Goal: Task Accomplishment & Management: Use online tool/utility

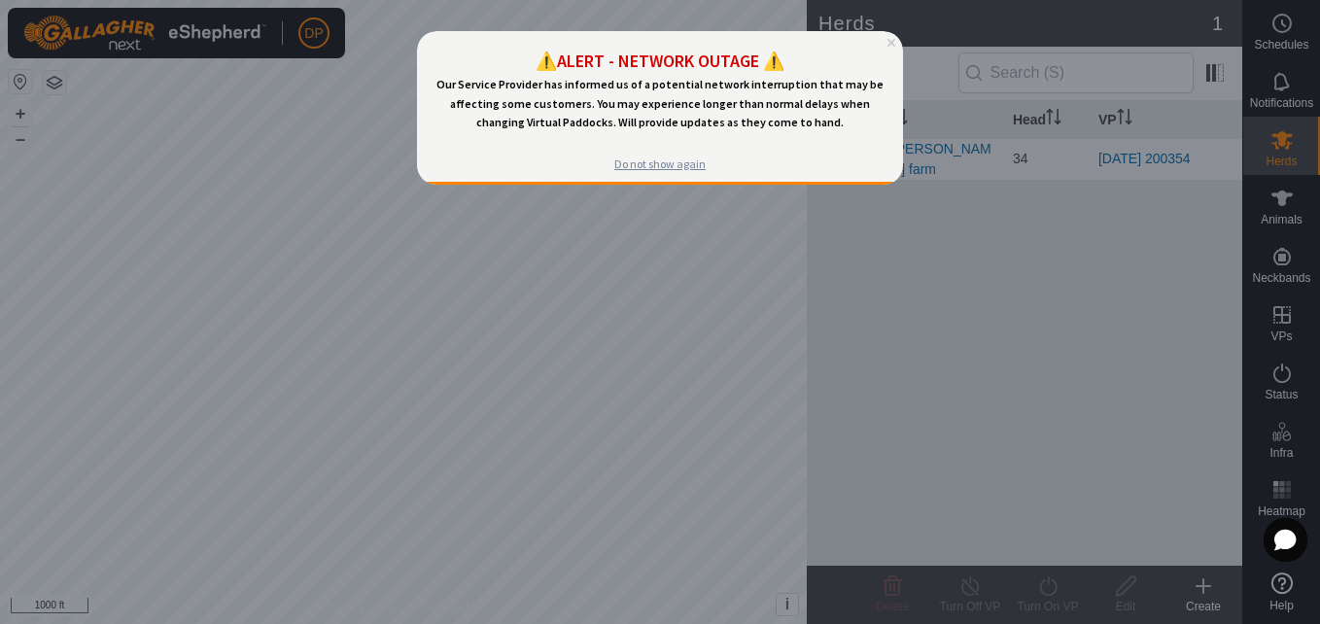
click at [660, 159] on div "Do not show again" at bounding box center [659, 164] width 91 height 16
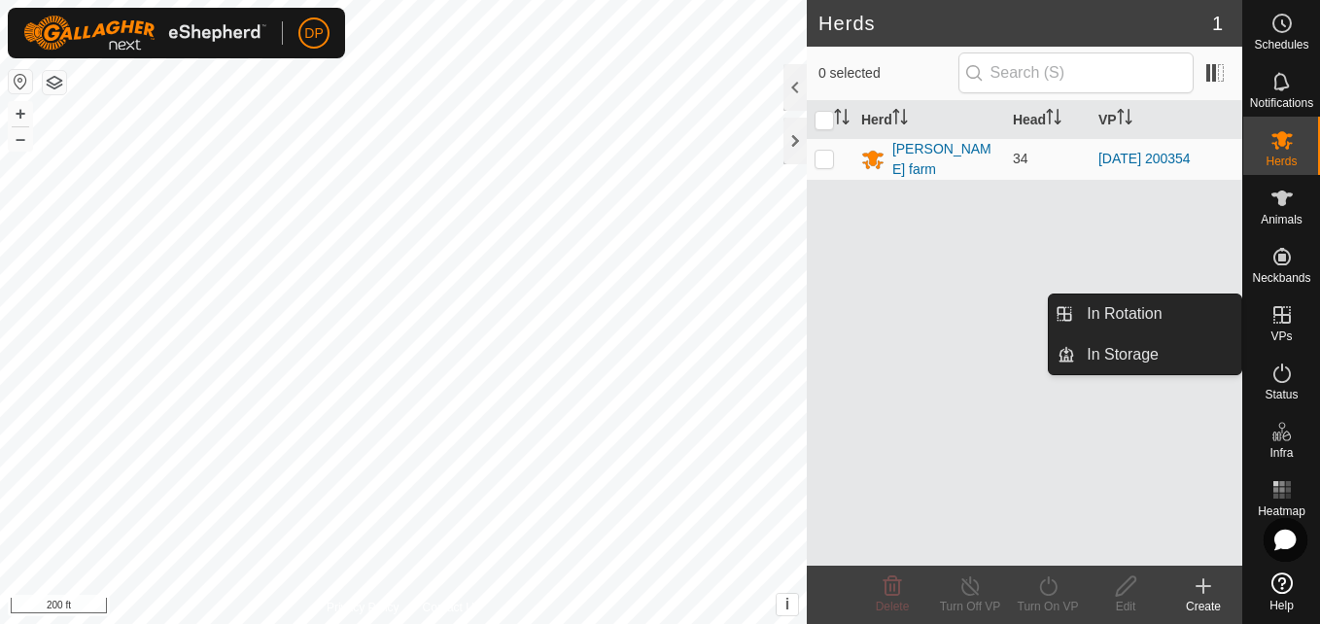
click at [1282, 304] on icon at bounding box center [1281, 314] width 23 height 23
click at [1213, 301] on link "In Rotation" at bounding box center [1158, 313] width 166 height 39
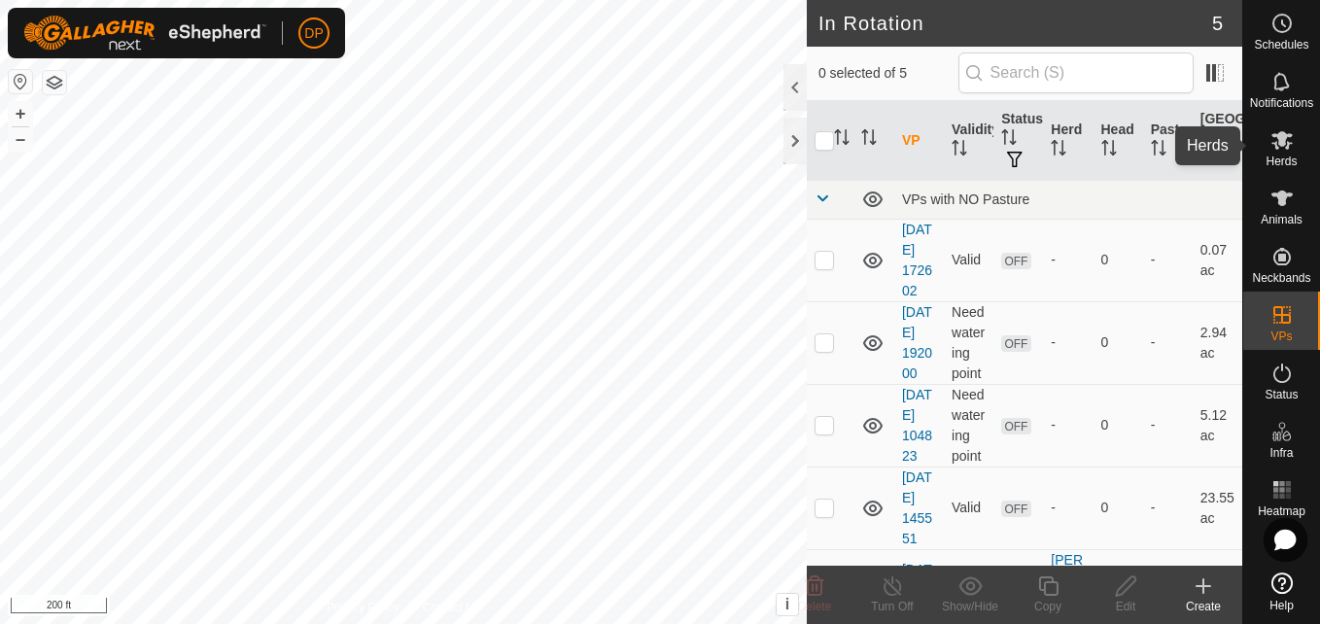
click at [1280, 134] on icon at bounding box center [1281, 140] width 21 height 18
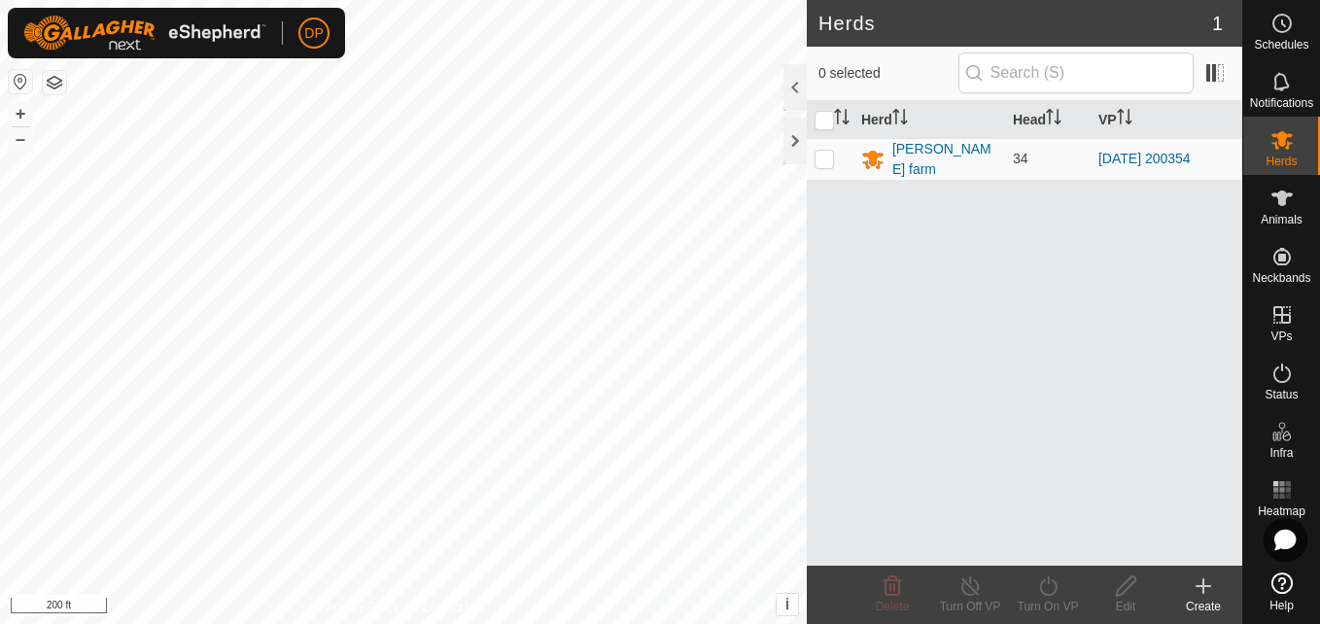
click at [1195, 579] on icon at bounding box center [1202, 585] width 23 height 23
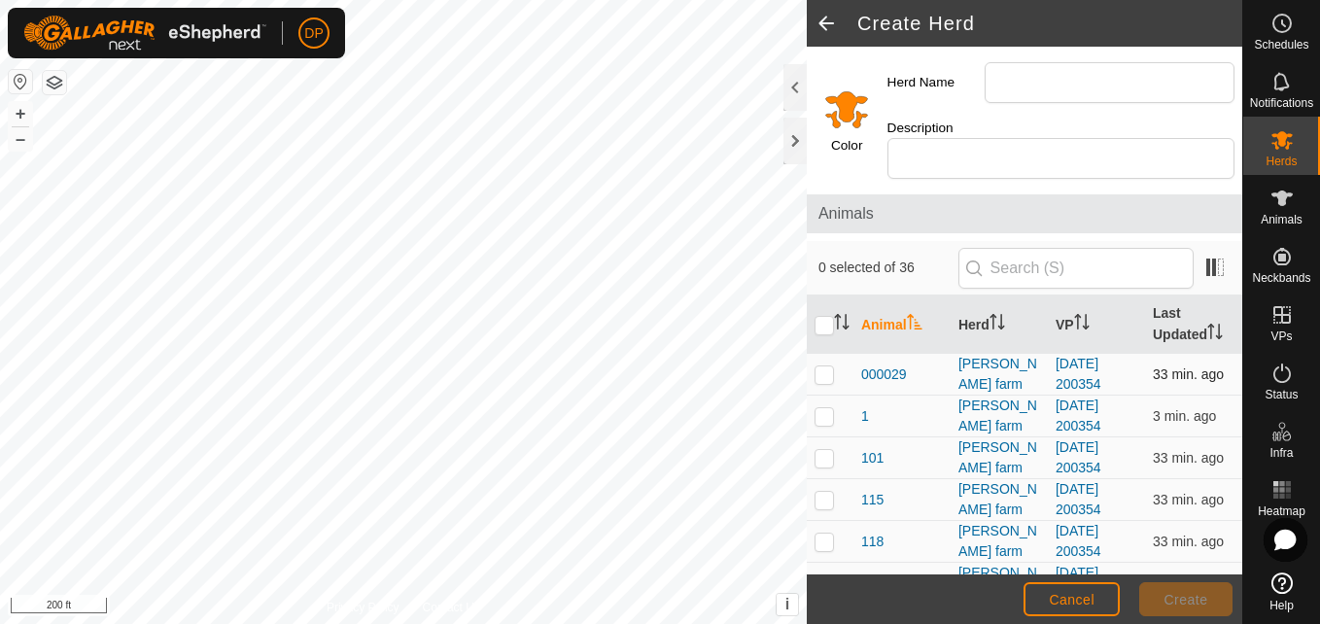
click at [822, 379] on p-checkbox at bounding box center [823, 374] width 19 height 16
checkbox input "false"
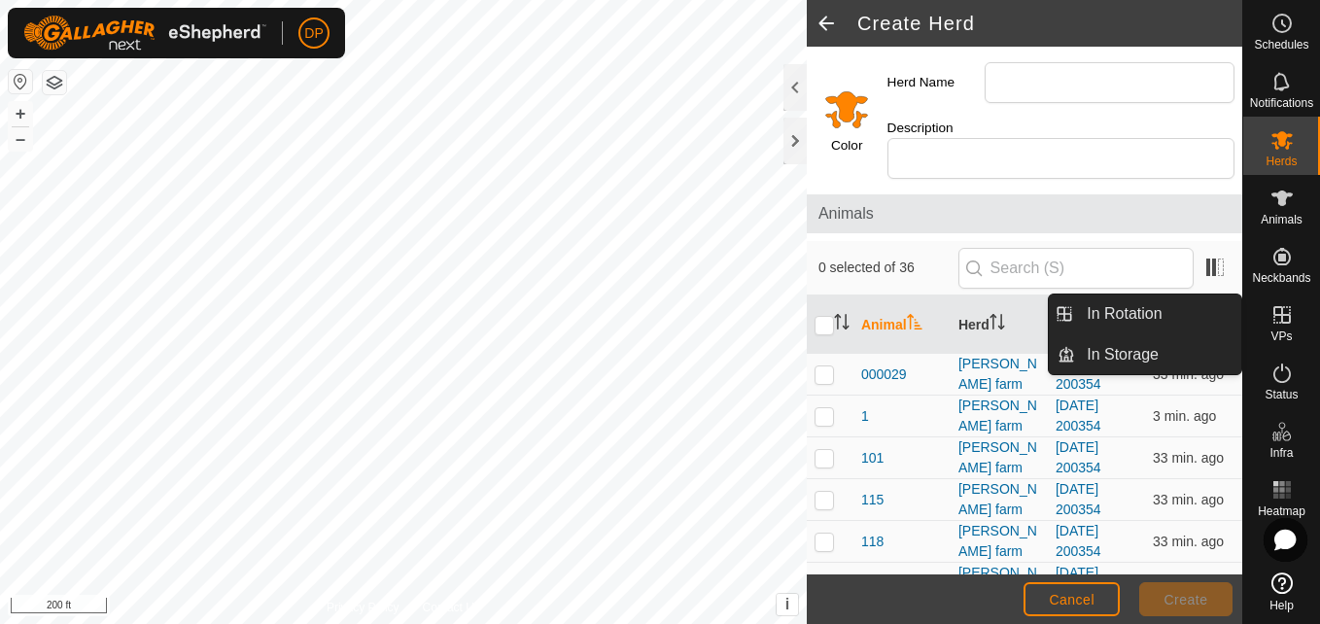
click at [1278, 311] on icon at bounding box center [1281, 314] width 23 height 23
click at [1212, 318] on link "In Rotation" at bounding box center [1158, 313] width 166 height 39
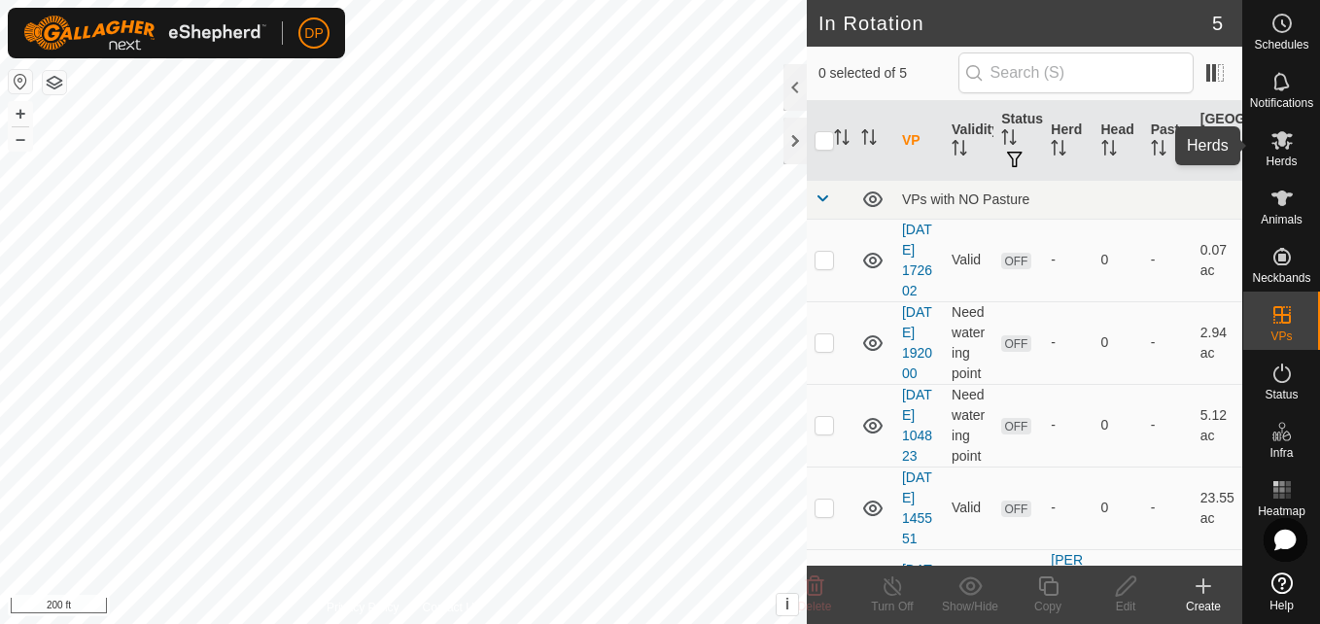
click at [1272, 132] on icon at bounding box center [1281, 139] width 23 height 23
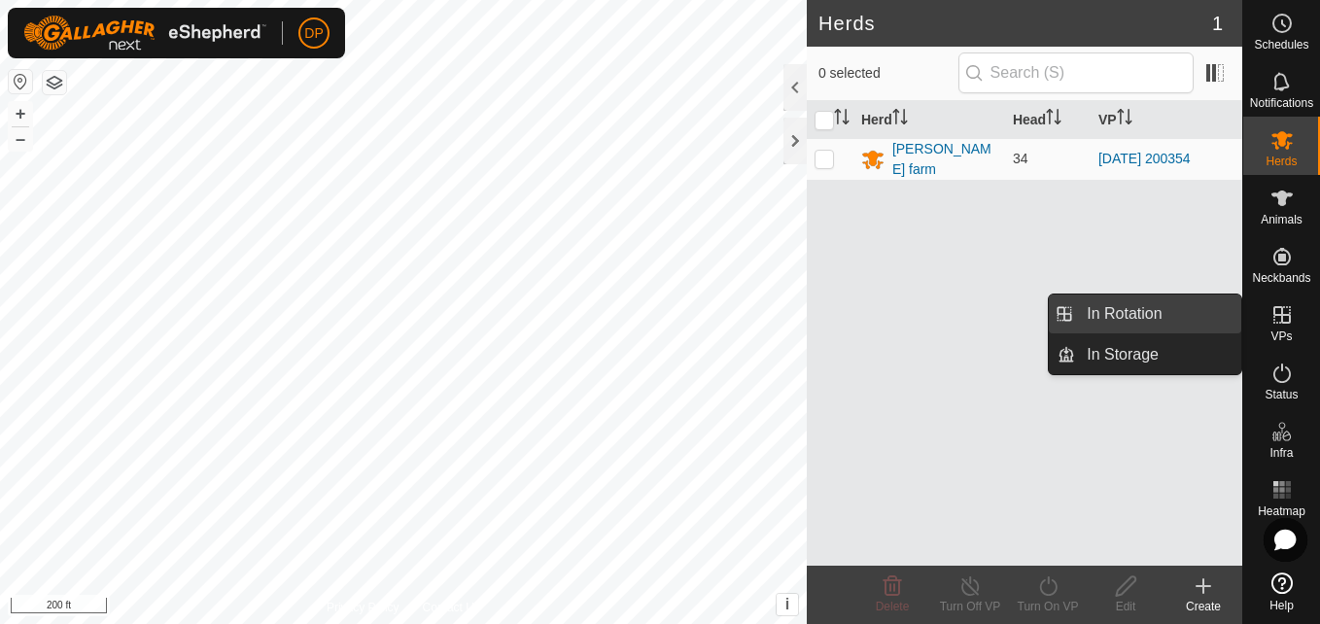
click at [1211, 310] on link "In Rotation" at bounding box center [1158, 313] width 166 height 39
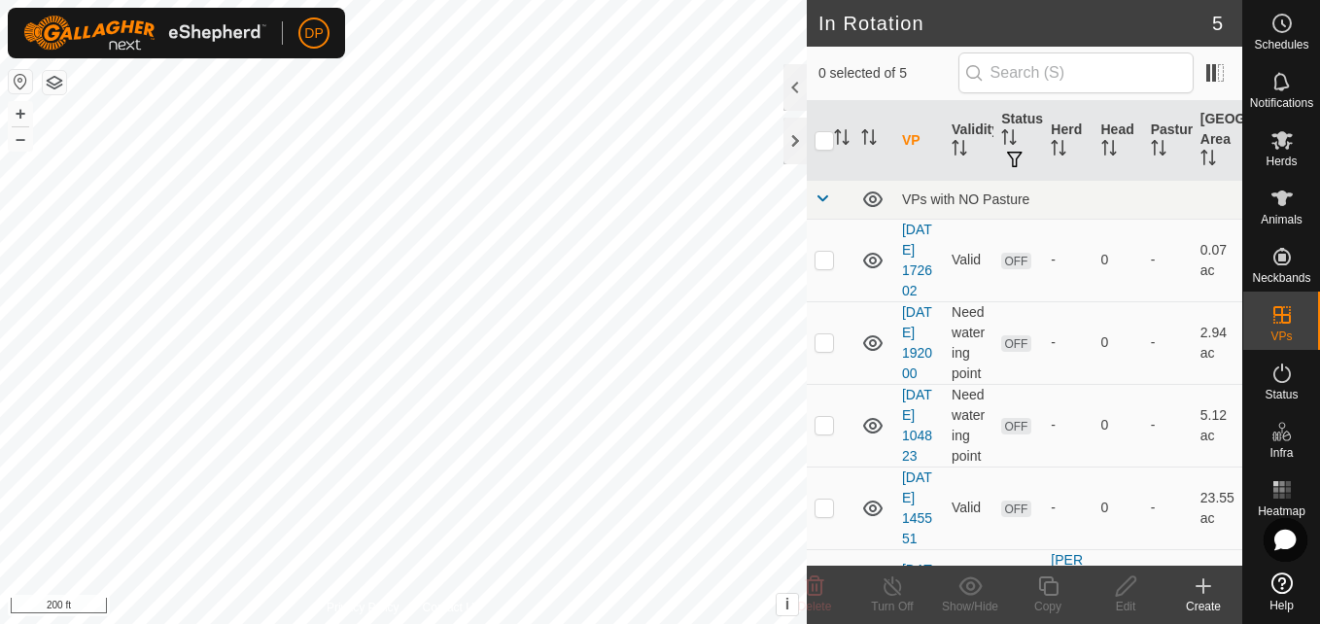
click at [1200, 582] on icon at bounding box center [1202, 585] width 23 height 23
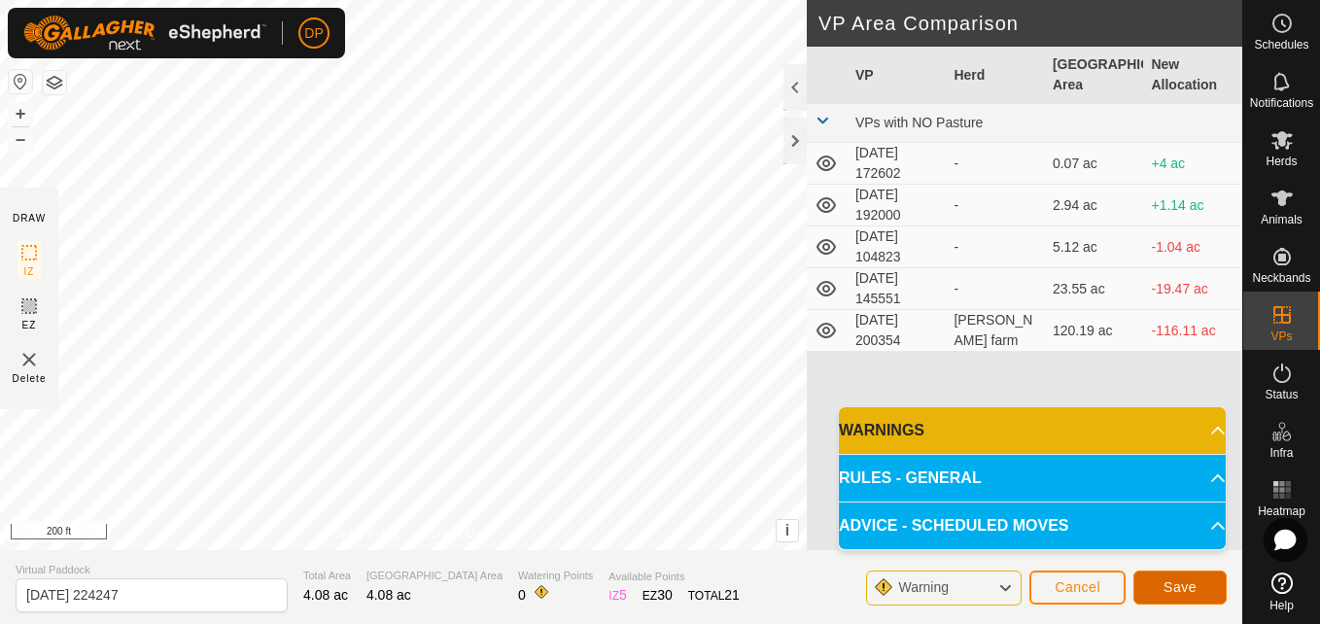
click at [1190, 583] on span "Save" at bounding box center [1179, 587] width 33 height 16
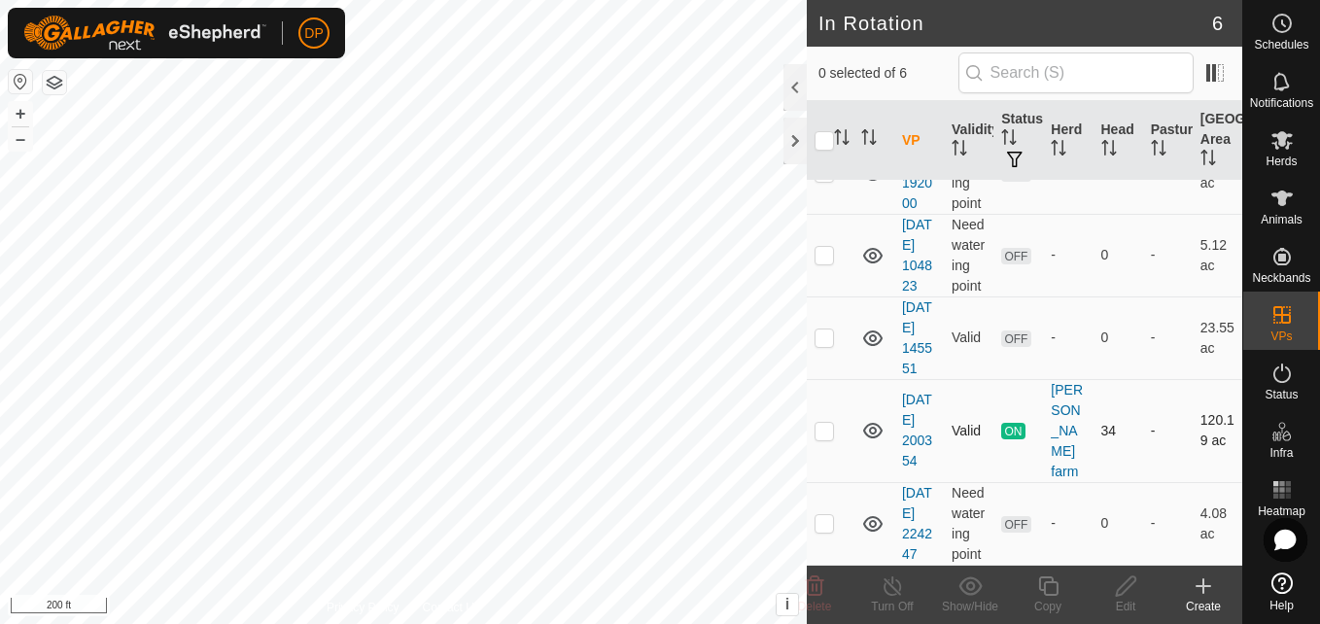
scroll to position [175, 0]
click at [821, 262] on p-checkbox at bounding box center [823, 255] width 19 height 16
checkbox input "false"
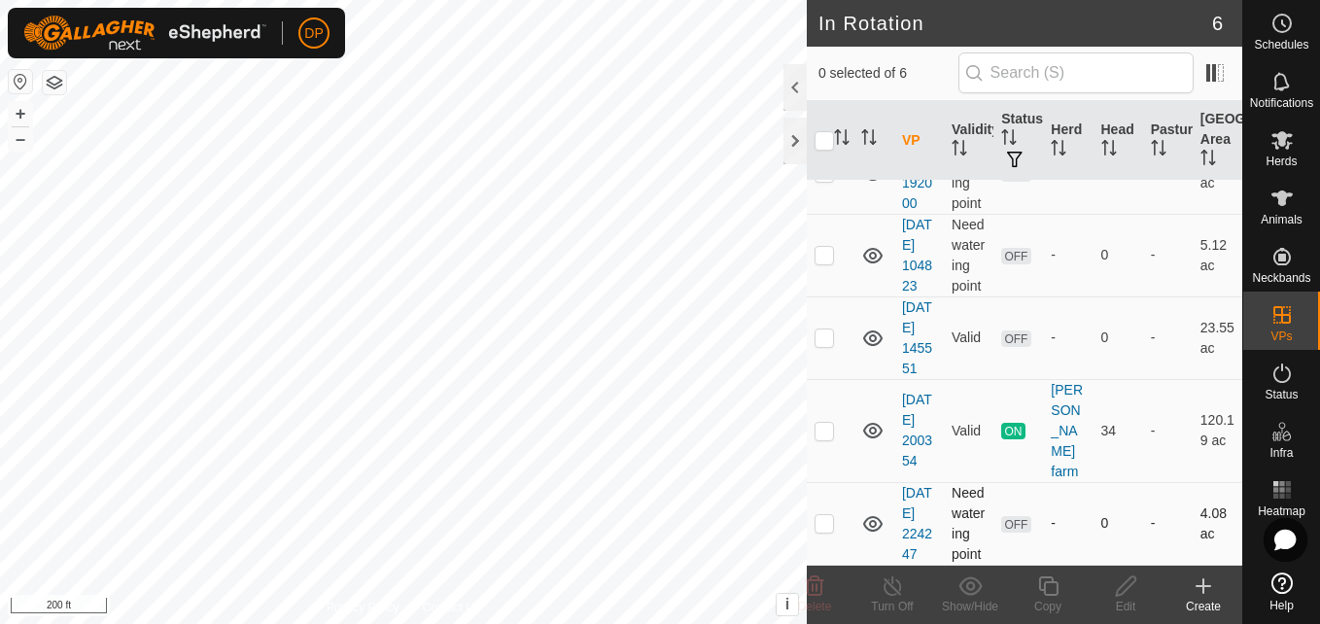
click at [825, 515] on p-checkbox at bounding box center [823, 523] width 19 height 16
checkbox input "true"
click at [1277, 132] on icon at bounding box center [1281, 139] width 23 height 23
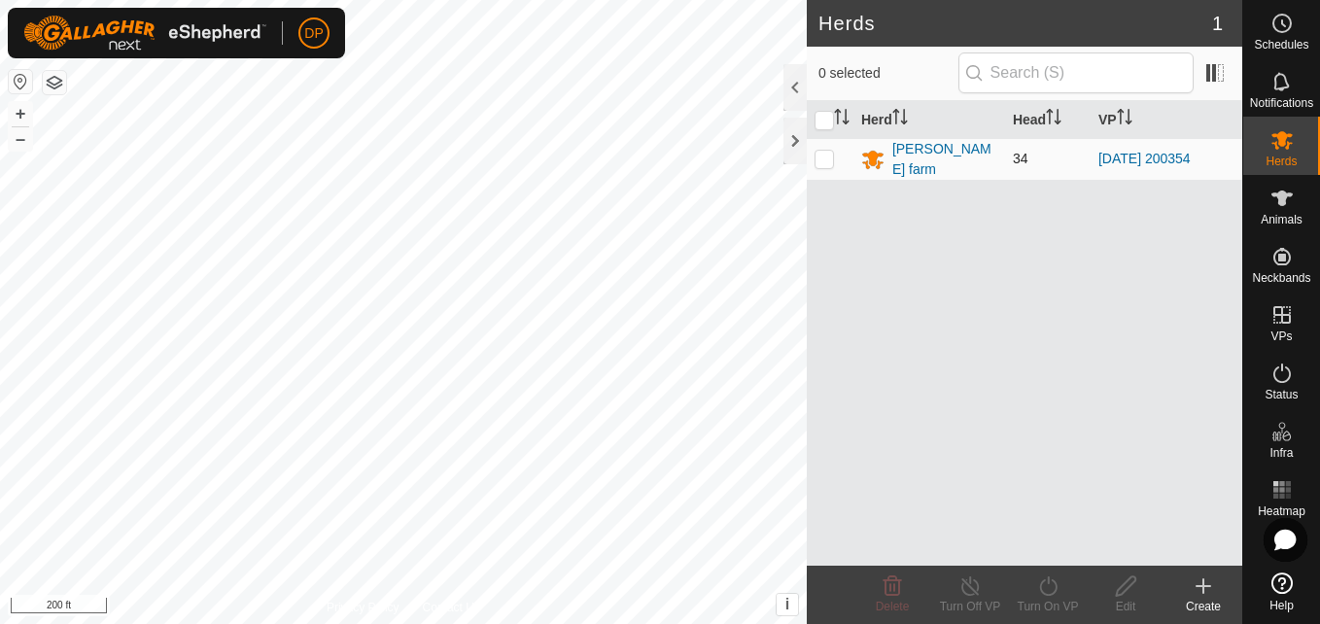
click at [825, 160] on p-checkbox at bounding box center [823, 159] width 19 height 16
checkbox input "true"
click at [1039, 582] on icon at bounding box center [1048, 585] width 24 height 23
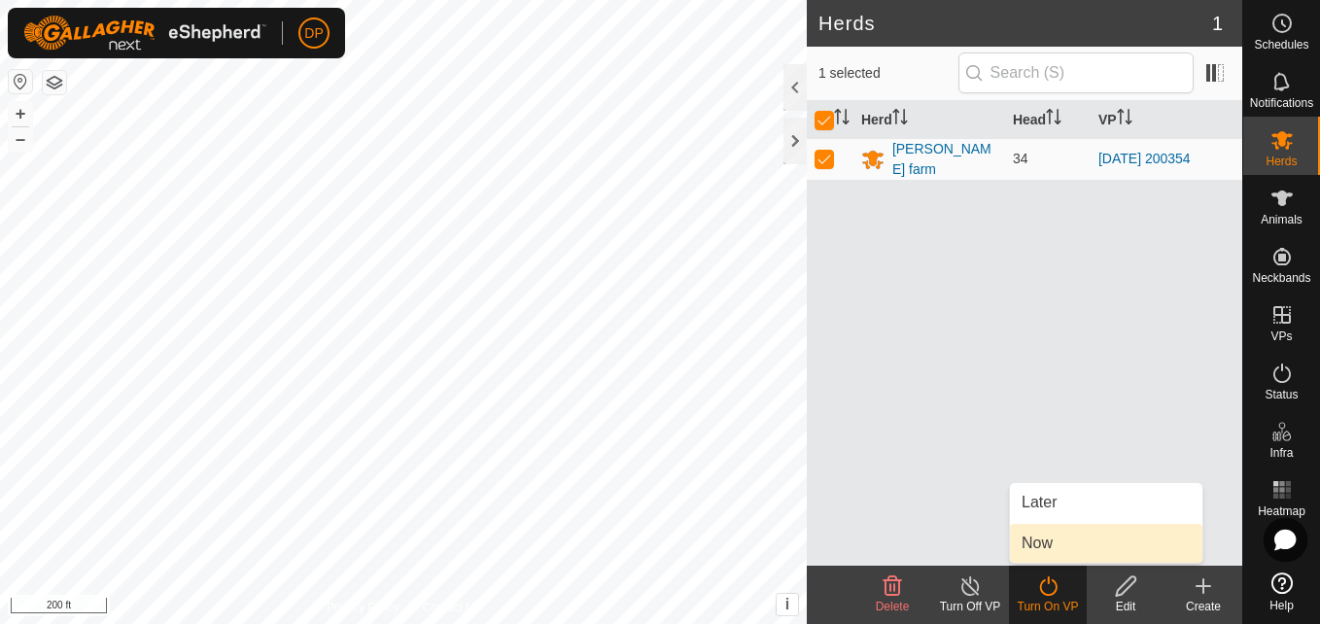
click at [1038, 547] on link "Now" at bounding box center [1106, 543] width 192 height 39
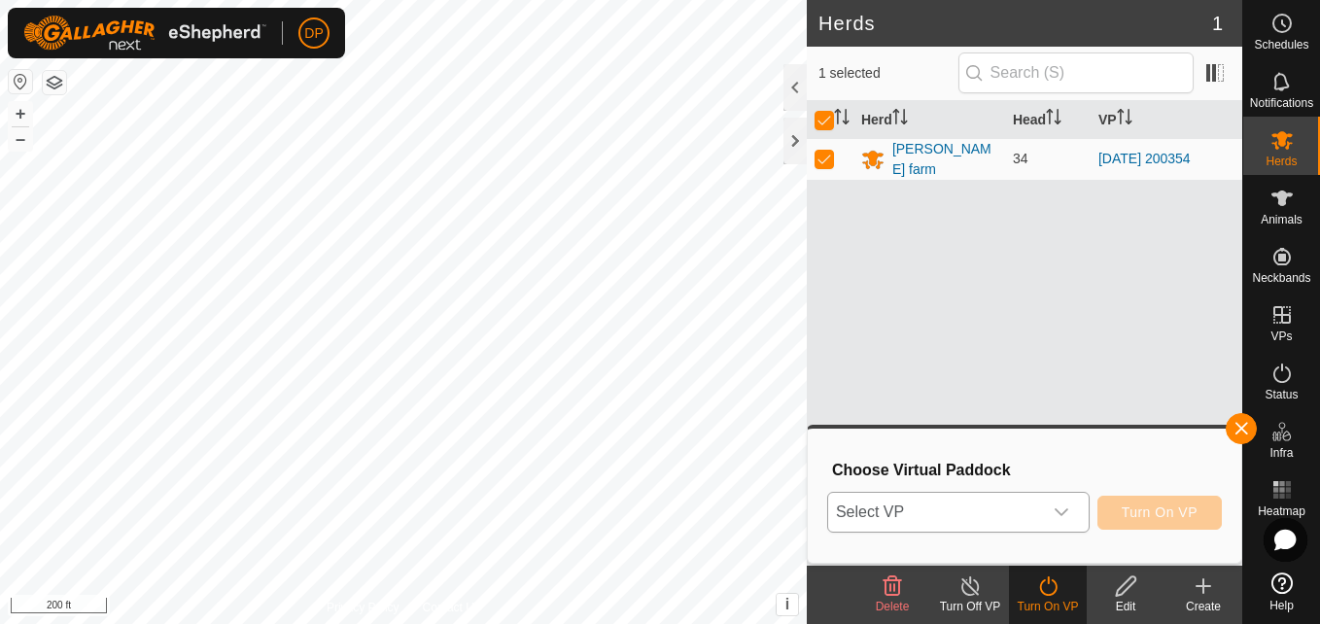
click at [1054, 507] on div "dropdown trigger" at bounding box center [1061, 512] width 39 height 39
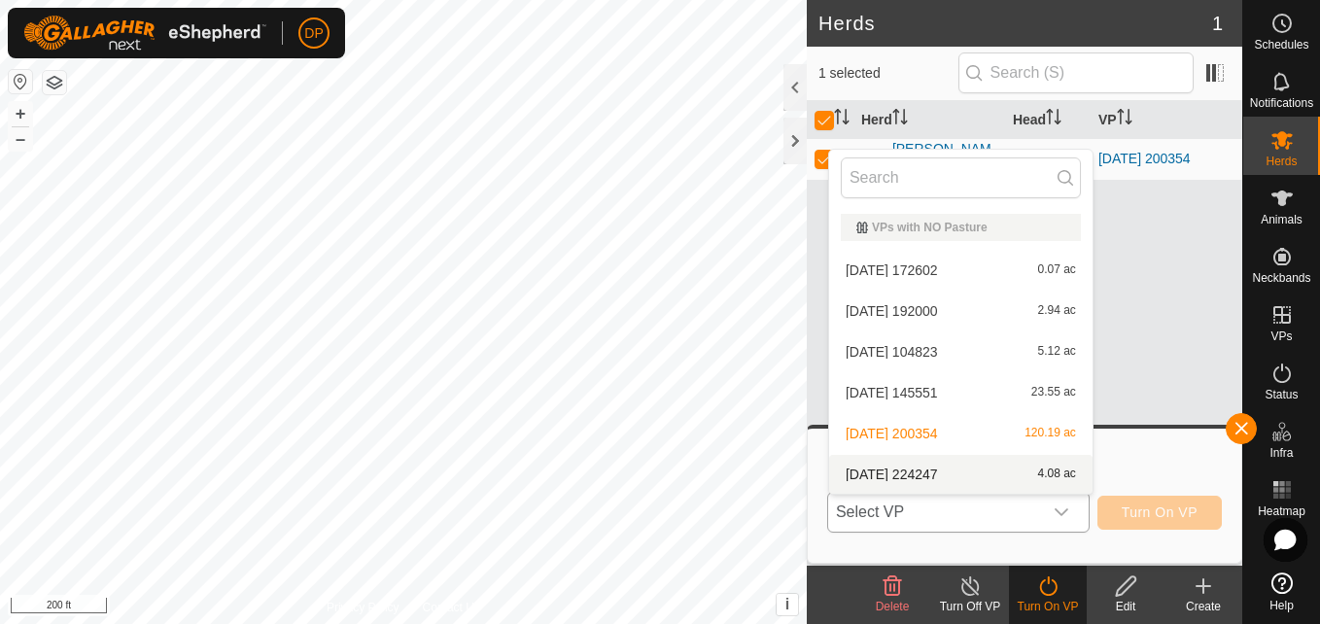
click at [1054, 469] on li "[DATE] 224247 4.08 ac" at bounding box center [960, 474] width 263 height 39
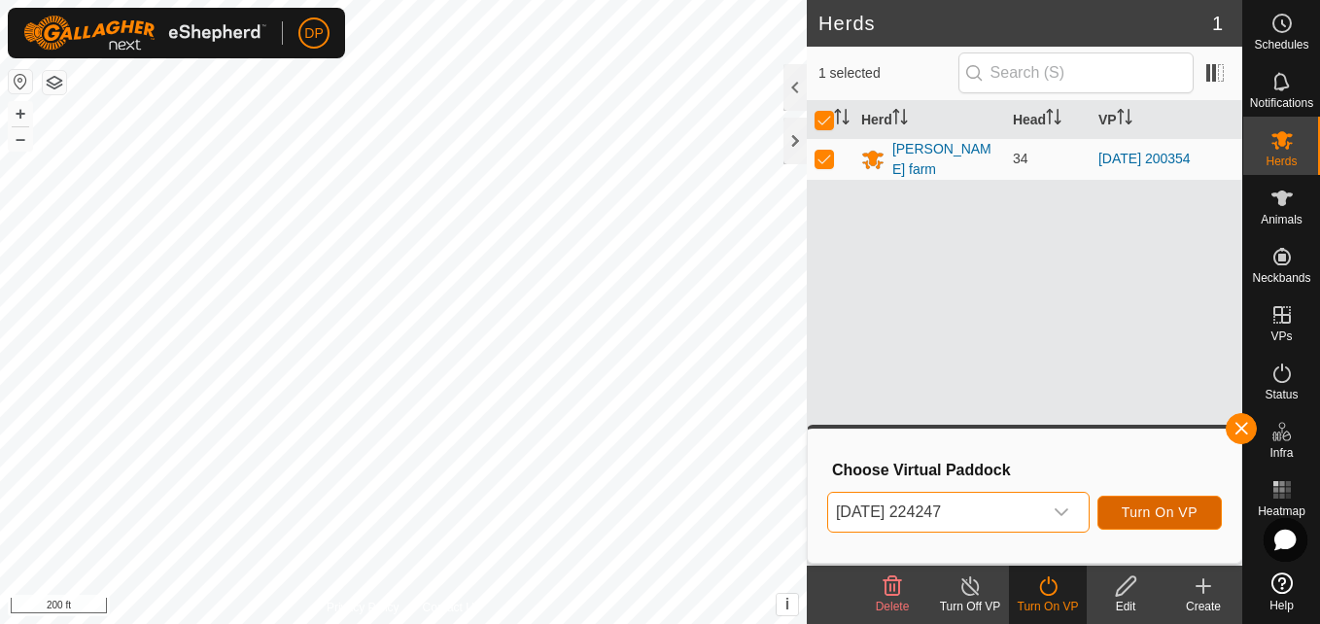
click at [1130, 506] on span "Turn On VP" at bounding box center [1159, 512] width 76 height 16
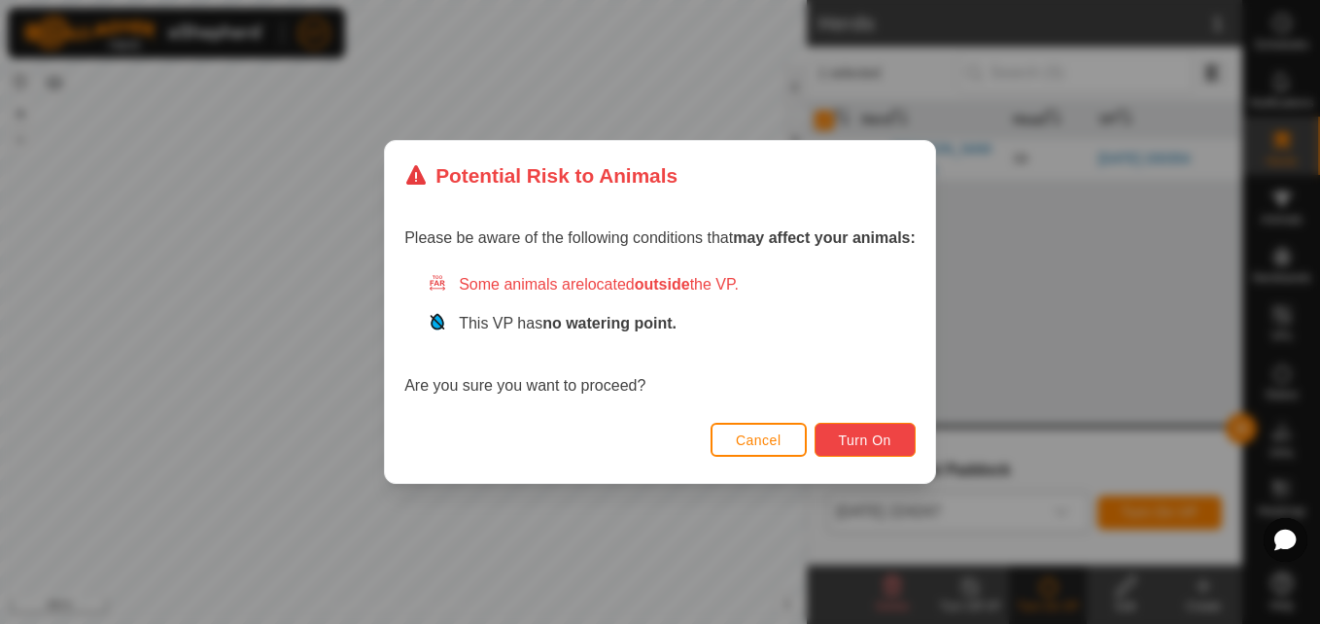
click at [872, 433] on span "Turn On" at bounding box center [865, 440] width 52 height 16
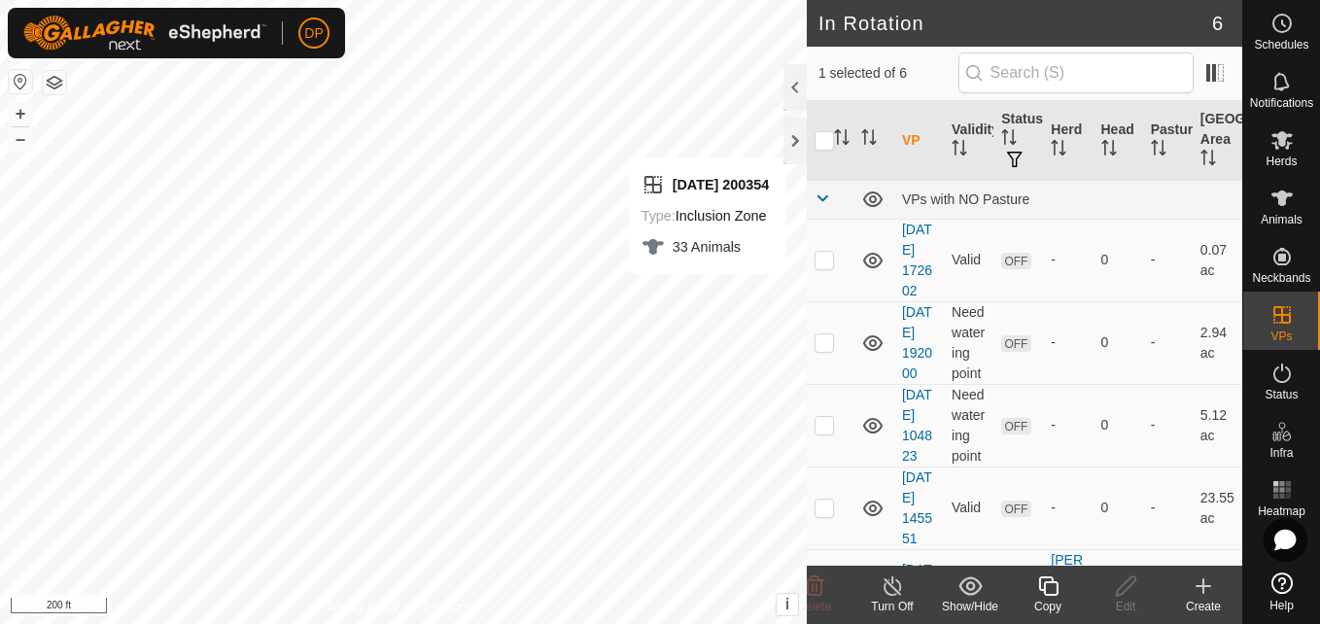
checkbox input "false"
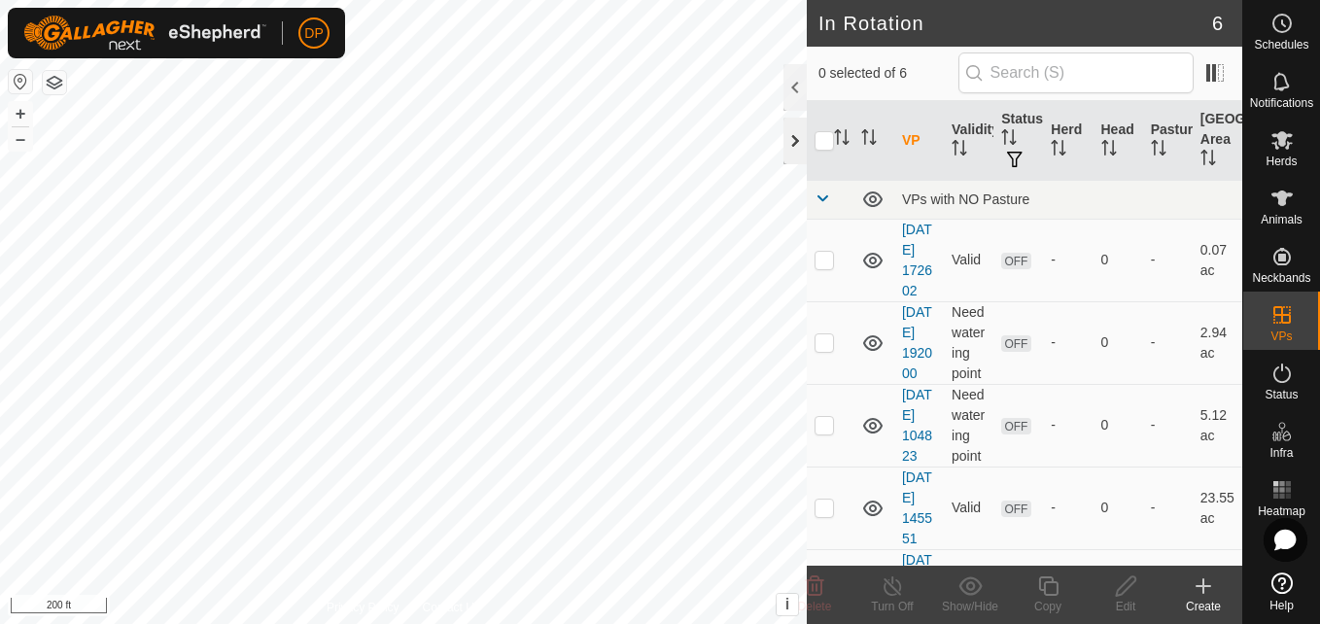
click at [788, 141] on div at bounding box center [794, 141] width 23 height 47
